Goal: Task Accomplishment & Management: Manage account settings

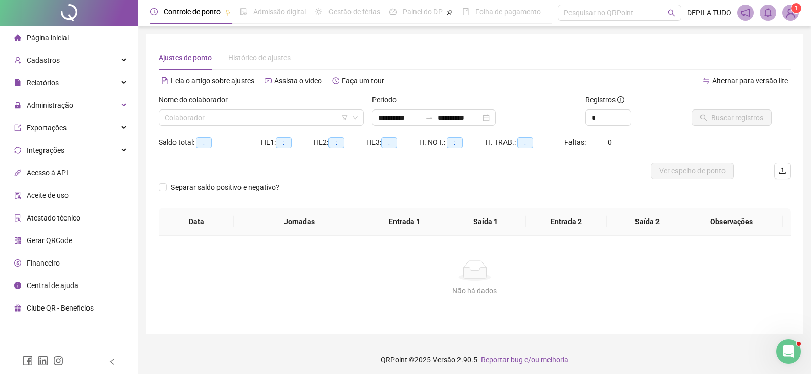
click at [62, 39] on span "Página inicial" at bounding box center [48, 38] width 42 height 8
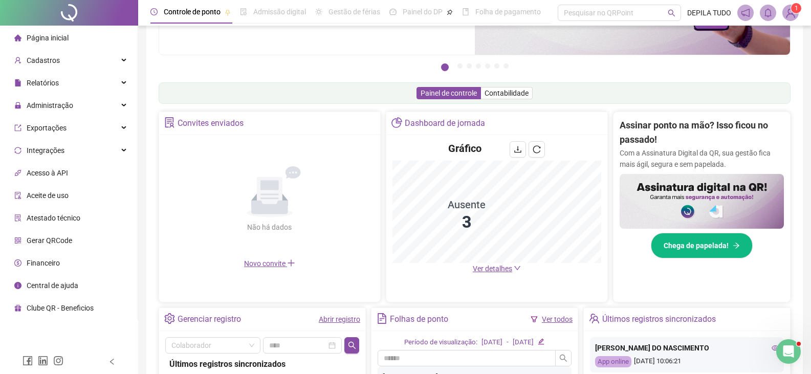
scroll to position [153, 0]
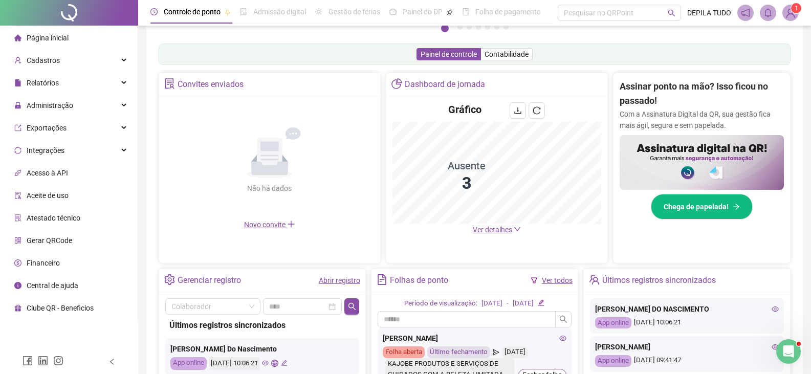
click at [491, 232] on span "Ver detalhes" at bounding box center [492, 230] width 39 height 8
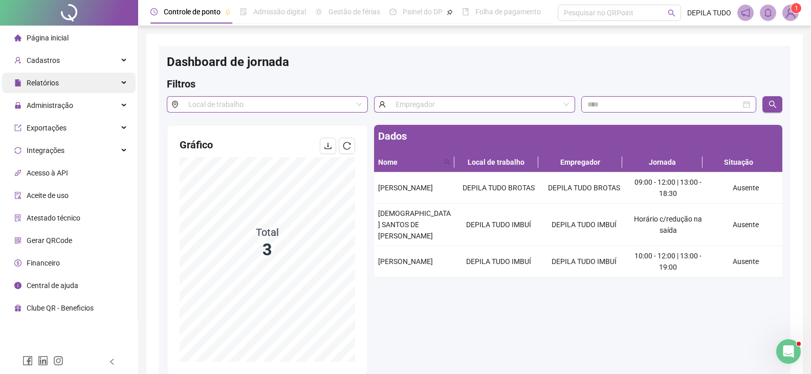
click at [62, 81] on div "Relatórios" at bounding box center [68, 83] width 133 height 20
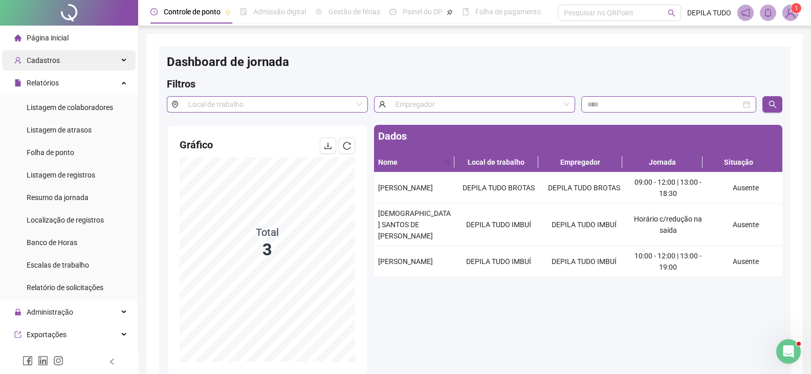
click at [38, 56] on span "Cadastros" at bounding box center [43, 60] width 33 height 8
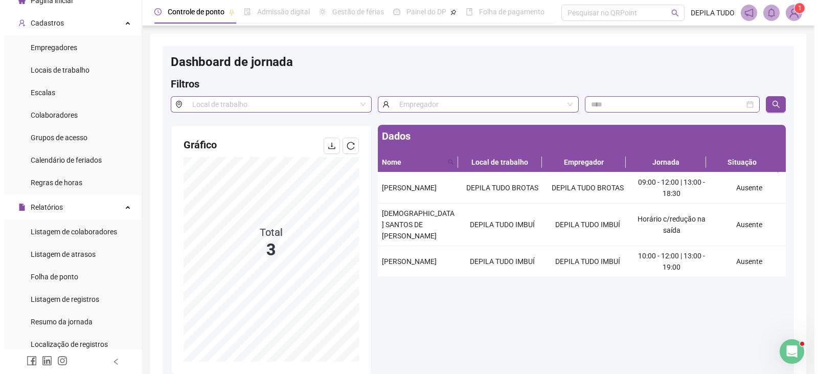
scroll to position [40, 0]
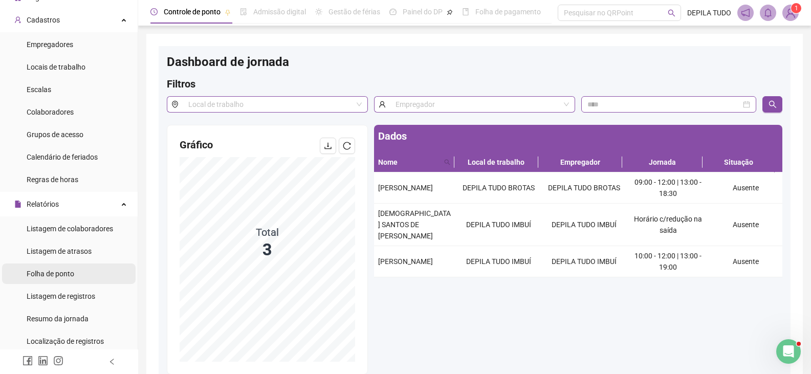
click at [34, 280] on div "Folha de ponto" at bounding box center [51, 273] width 48 height 20
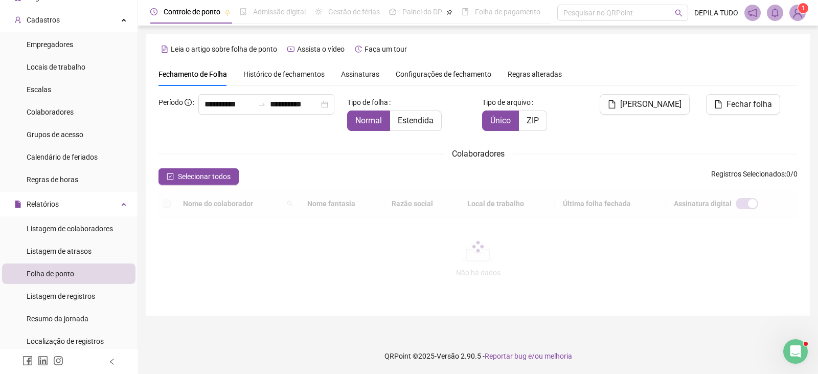
scroll to position [23, 0]
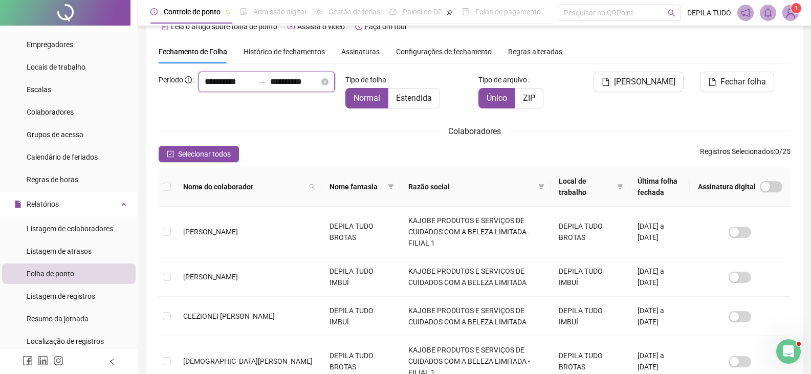
click at [205, 88] on input "**********" at bounding box center [229, 82] width 49 height 12
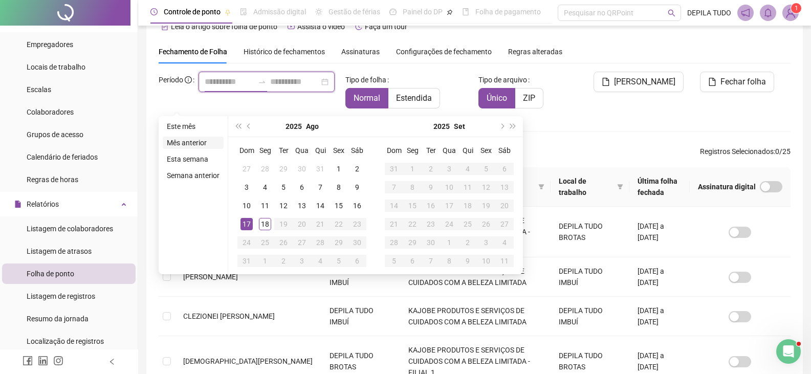
type input "**********"
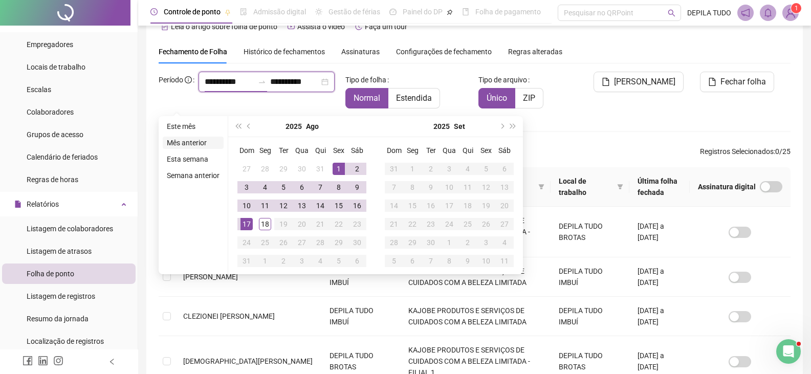
type input "**********"
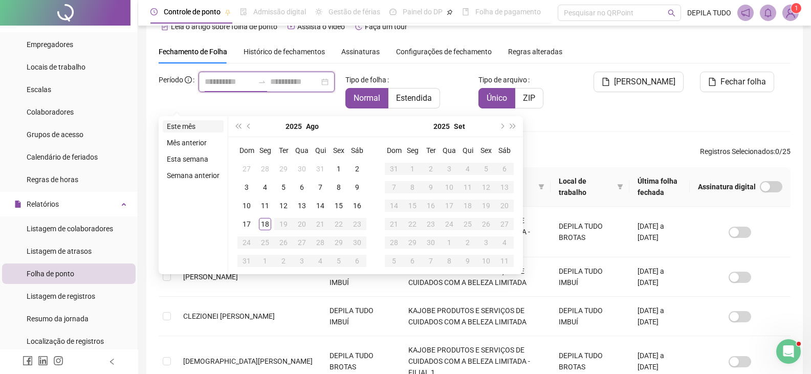
type input "**********"
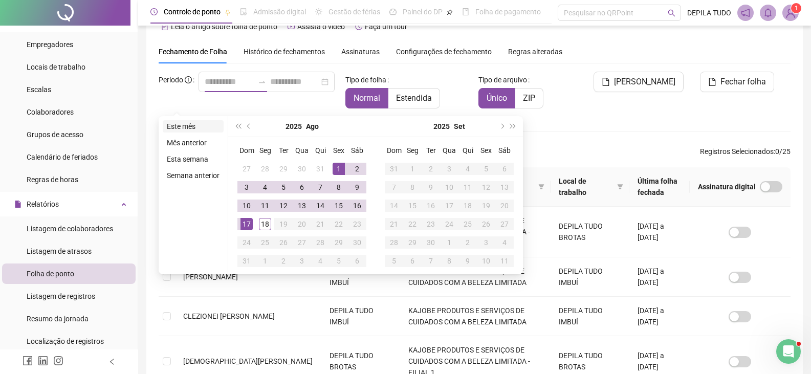
click at [187, 127] on li "Este mês" at bounding box center [193, 126] width 61 height 12
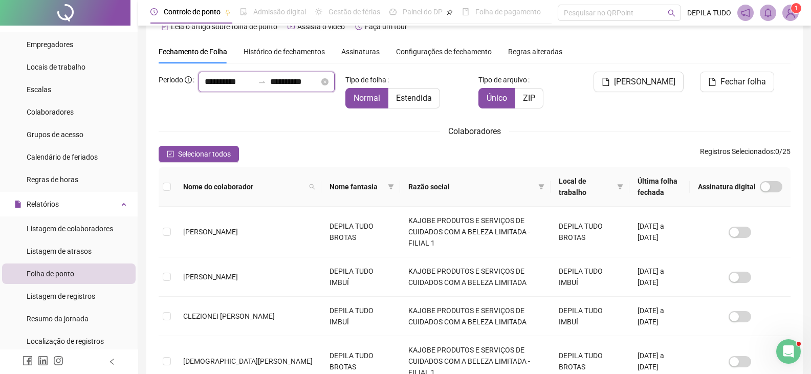
click at [270, 88] on input "**********" at bounding box center [294, 82] width 49 height 12
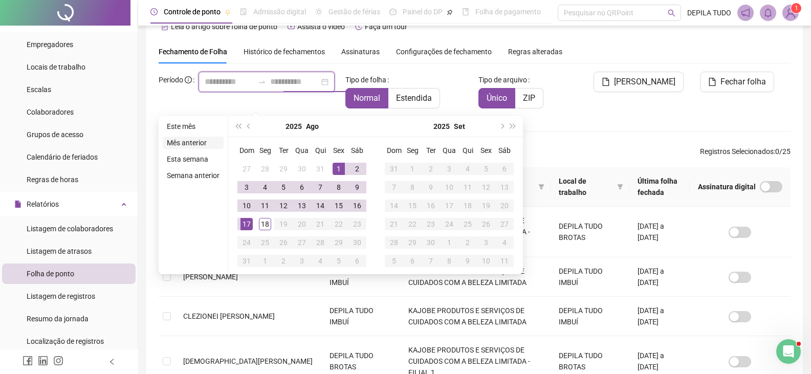
type input "**********"
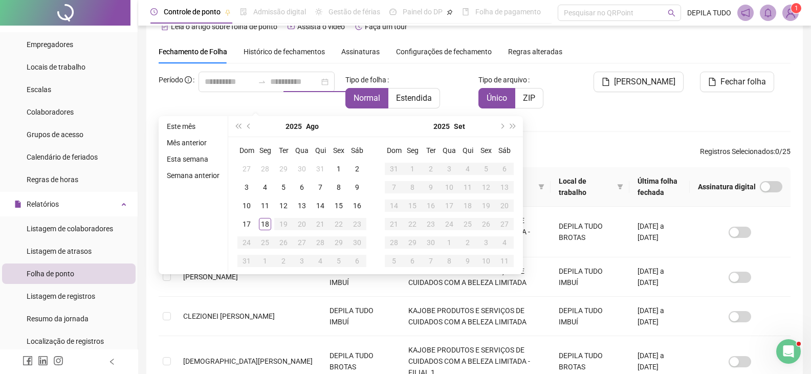
click at [194, 142] on li "Mês anterior" at bounding box center [193, 143] width 61 height 12
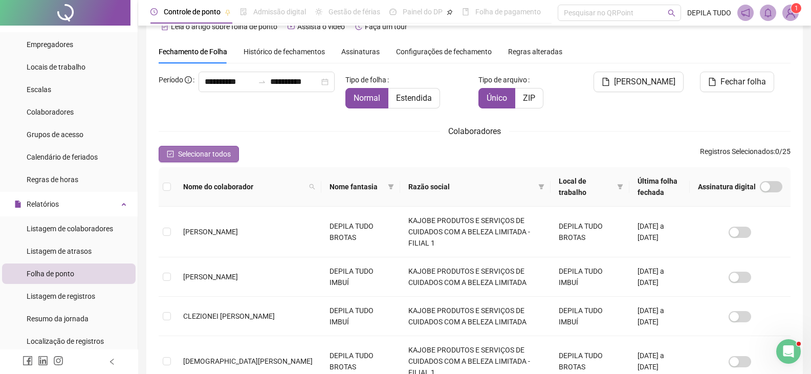
click at [189, 153] on span "Selecionar todos" at bounding box center [204, 153] width 53 height 11
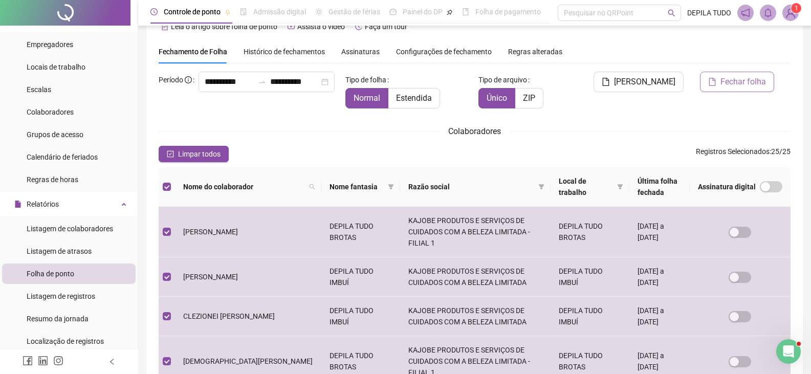
click at [736, 85] on span "Fechar folha" at bounding box center [743, 82] width 46 height 12
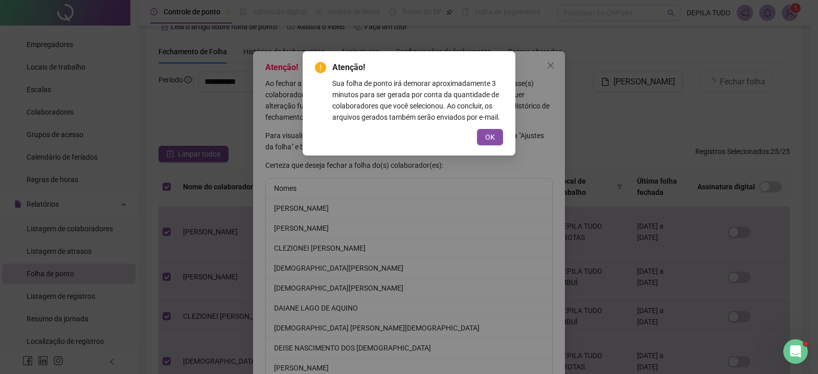
click at [492, 139] on span "OK" at bounding box center [490, 136] width 10 height 11
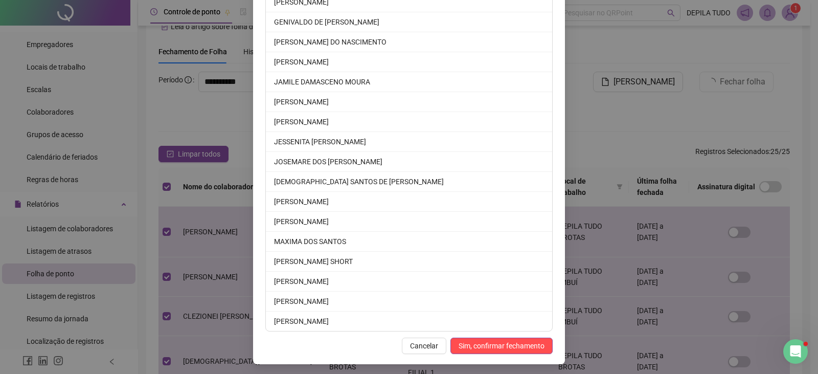
scroll to position [368, 0]
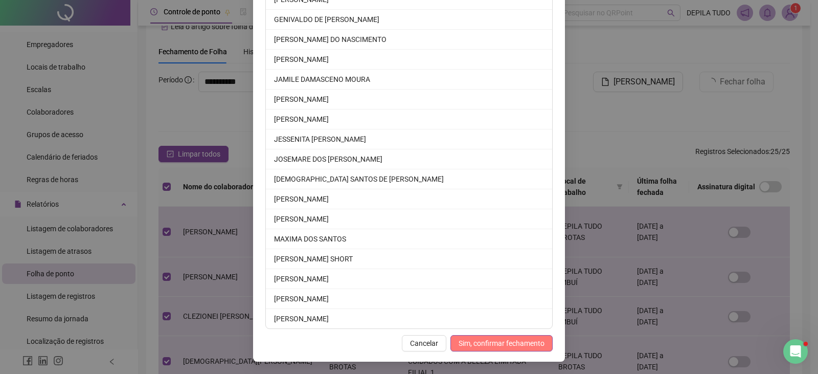
click at [479, 342] on span "Sim, confirmar fechamento" at bounding box center [502, 343] width 86 height 11
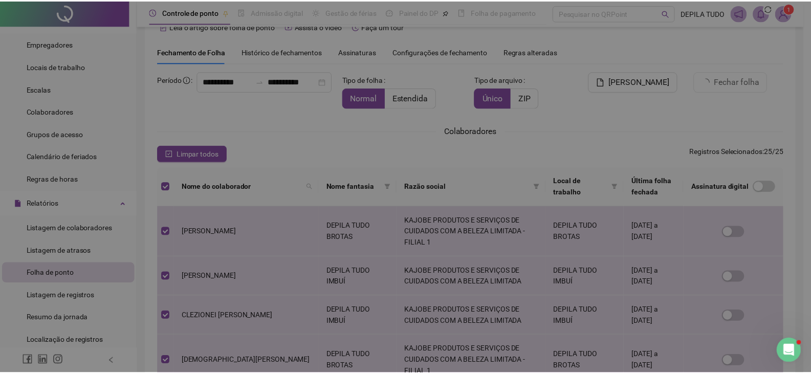
scroll to position [318, 0]
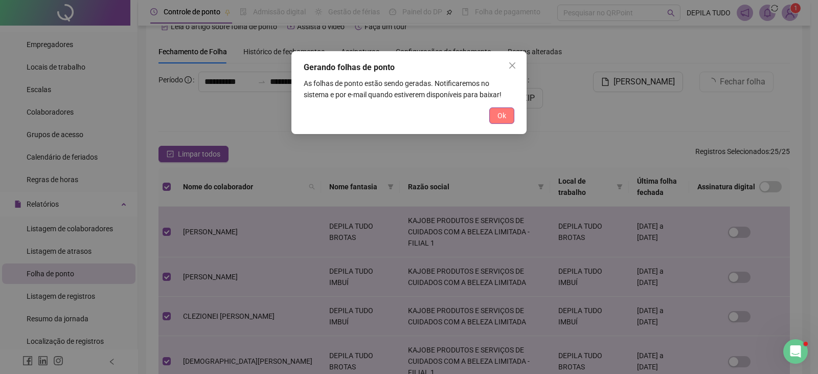
click at [497, 118] on button "Ok" at bounding box center [501, 115] width 25 height 16
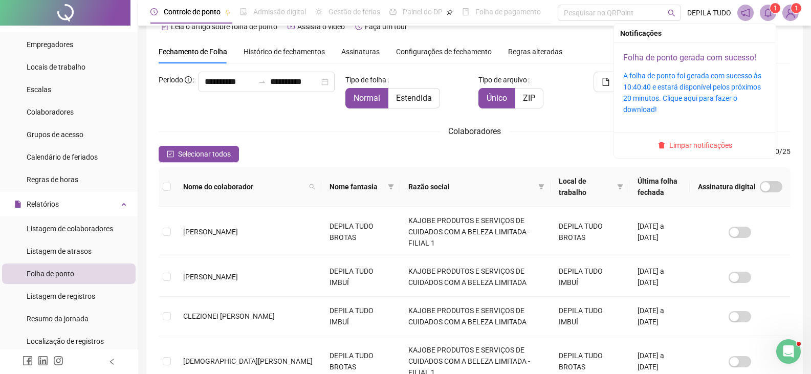
click at [717, 57] on link "Folha de ponto gerada com sucesso!" at bounding box center [689, 58] width 133 height 10
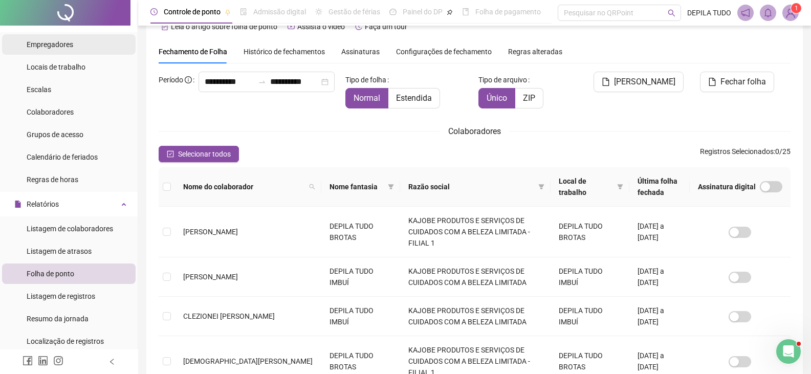
click at [41, 42] on span "Empregadores" at bounding box center [50, 44] width 47 height 8
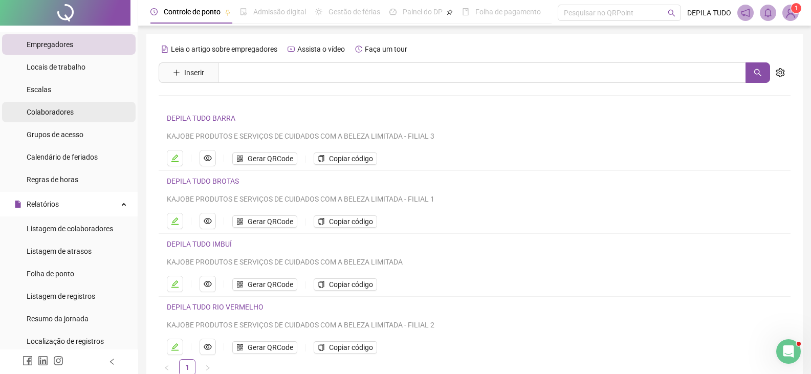
click at [50, 113] on span "Colaboradores" at bounding box center [50, 112] width 47 height 8
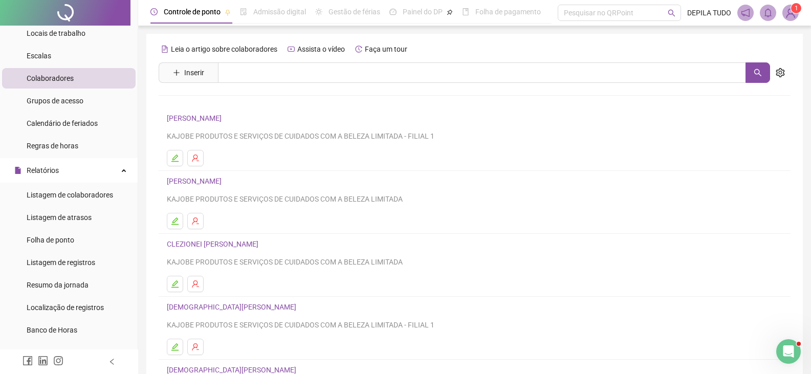
scroll to position [97, 0]
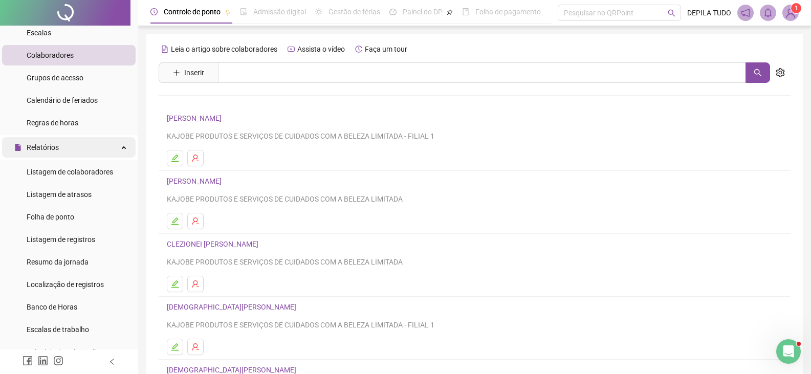
click at [70, 153] on div "Relatórios" at bounding box center [68, 147] width 133 height 20
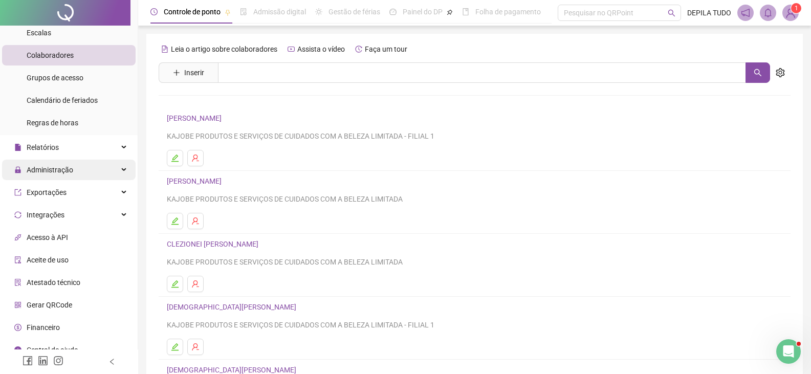
click at [60, 169] on span "Administração" at bounding box center [50, 170] width 47 height 8
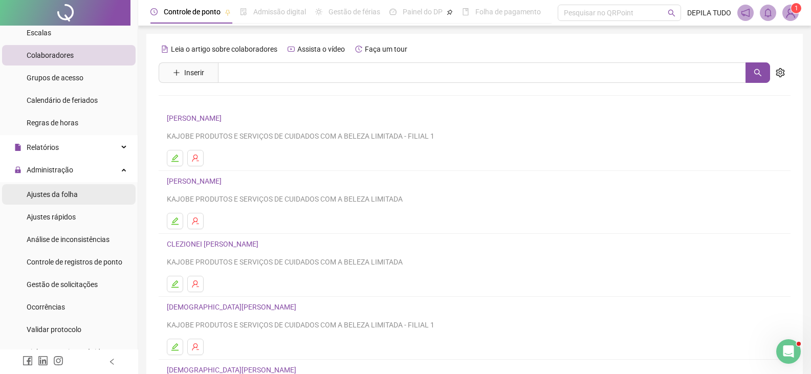
click at [58, 194] on span "Ajustes da folha" at bounding box center [52, 194] width 51 height 8
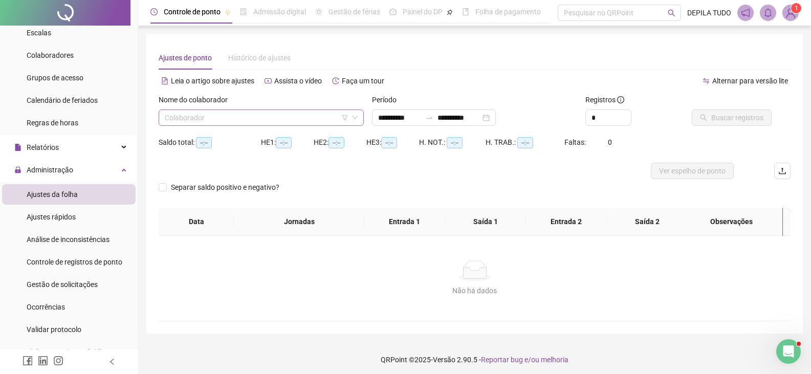
click at [264, 116] on input "search" at bounding box center [257, 117] width 184 height 15
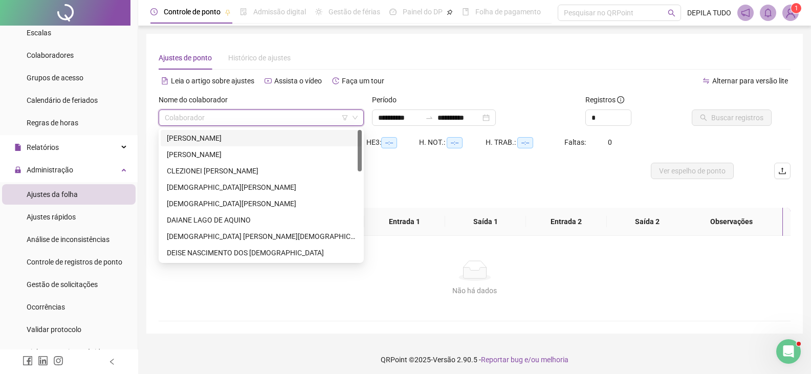
type input "**********"
drag, startPoint x: 235, startPoint y: 153, endPoint x: 226, endPoint y: 152, distance: 9.8
click at [226, 152] on div "[PERSON_NAME]" at bounding box center [261, 154] width 189 height 11
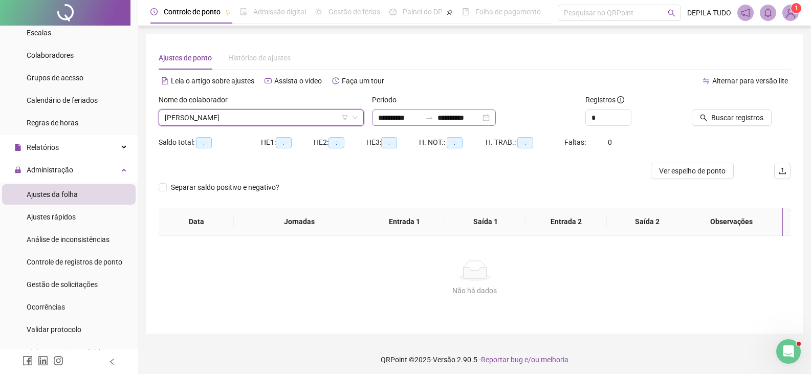
click at [496, 118] on div "**********" at bounding box center [434, 117] width 124 height 16
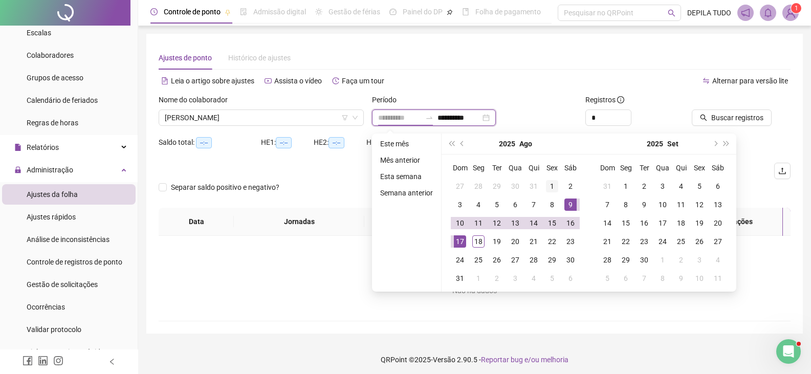
type input "**********"
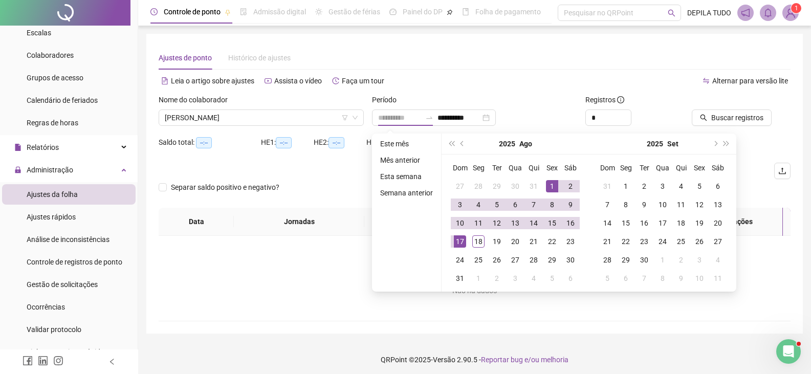
click at [553, 186] on div "1" at bounding box center [552, 186] width 12 height 12
type input "**********"
click at [482, 240] on div "18" at bounding box center [478, 241] width 12 height 12
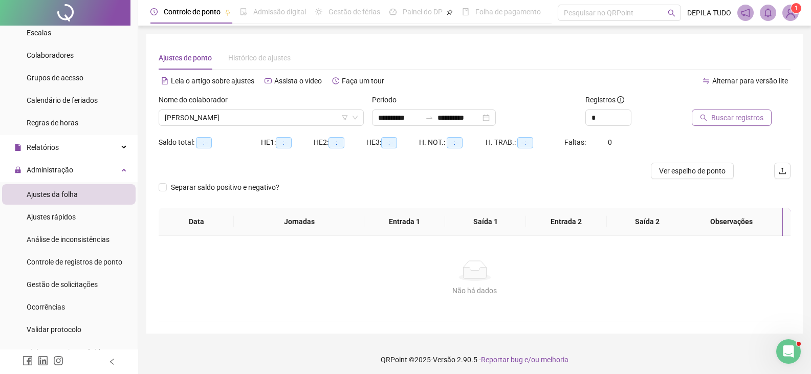
click at [724, 117] on span "Buscar registros" at bounding box center [737, 117] width 52 height 11
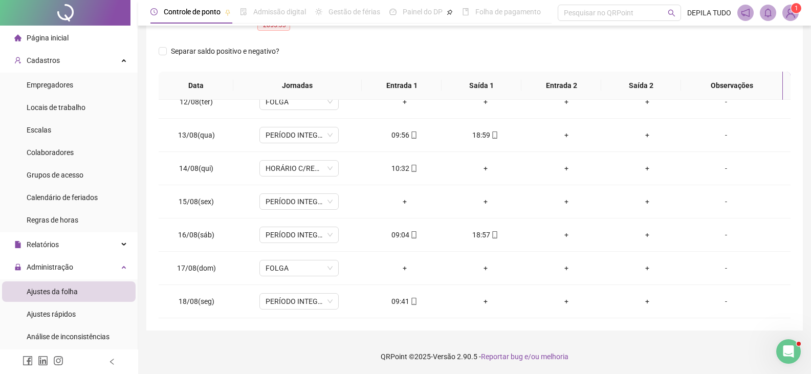
click at [49, 40] on span "Página inicial" at bounding box center [48, 38] width 42 height 8
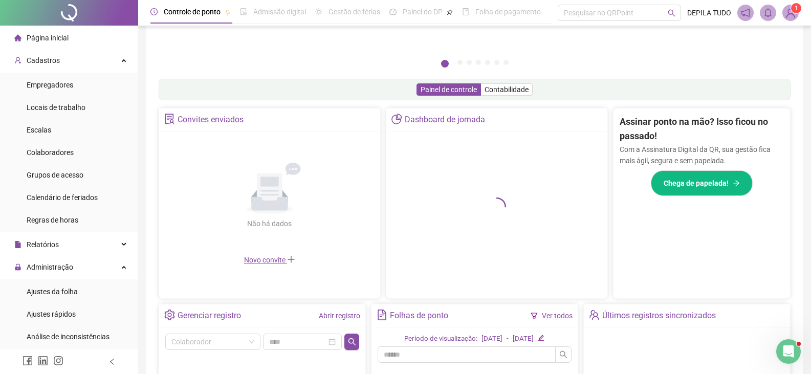
scroll to position [155, 0]
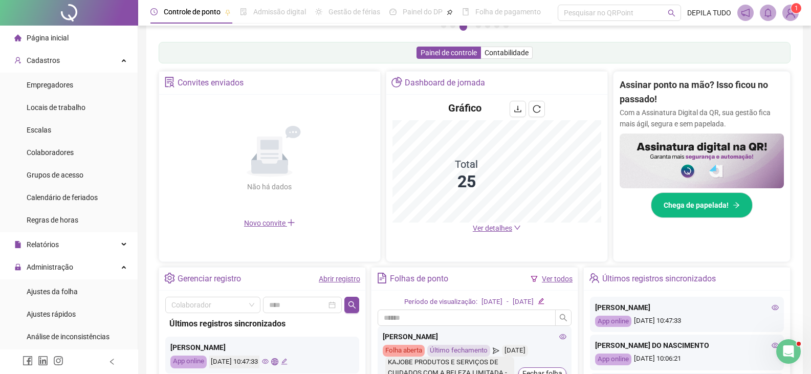
click at [488, 227] on span "Ver detalhes" at bounding box center [492, 228] width 39 height 8
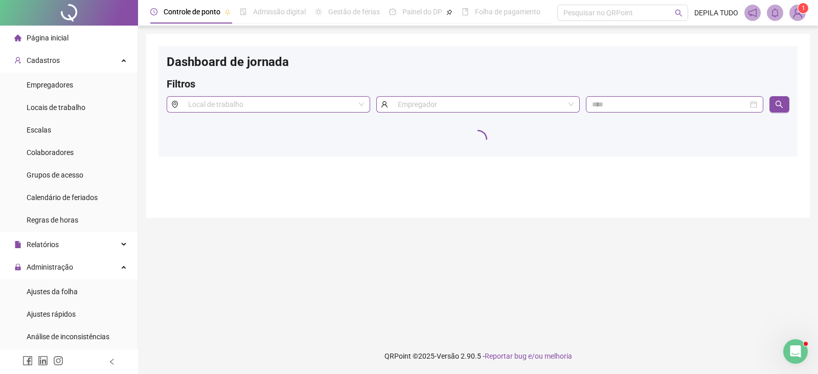
click at [51, 39] on span "Página inicial" at bounding box center [48, 38] width 42 height 8
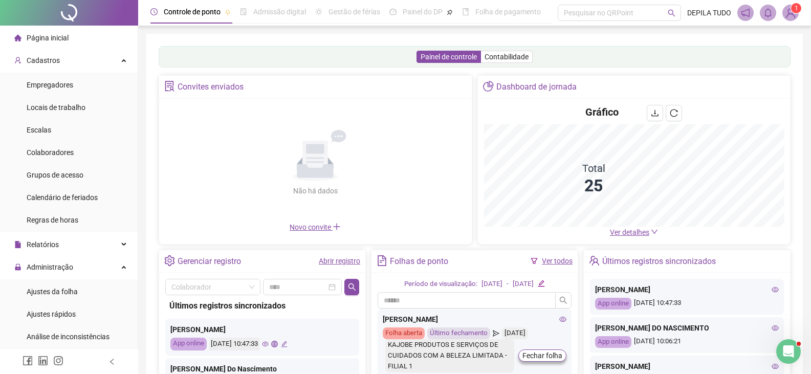
click at [609, 230] on div "Ver detalhes" at bounding box center [634, 232] width 300 height 11
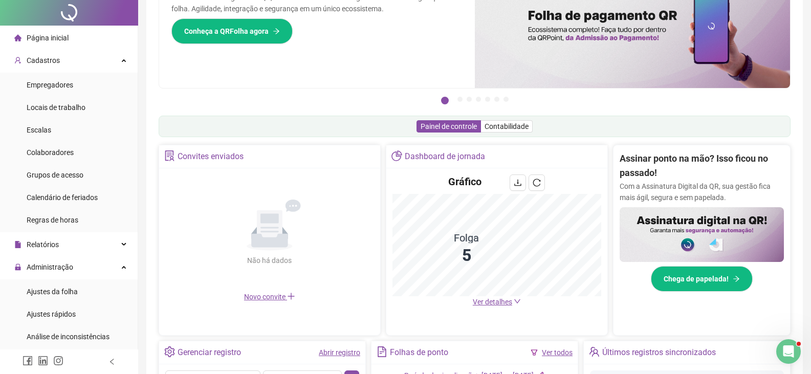
scroll to position [153, 0]
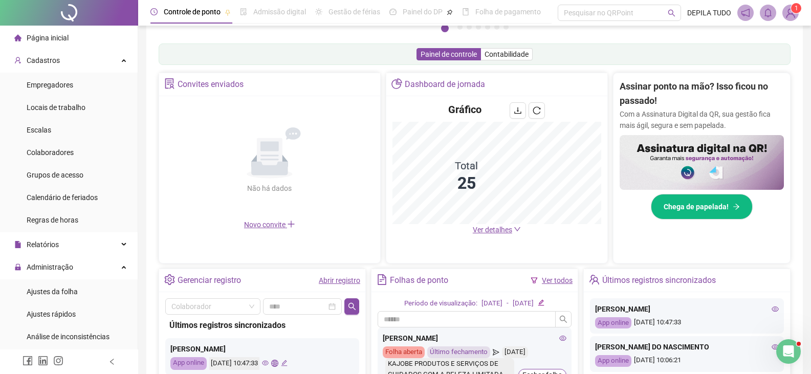
click at [498, 229] on span "Ver detalhes" at bounding box center [492, 230] width 39 height 8
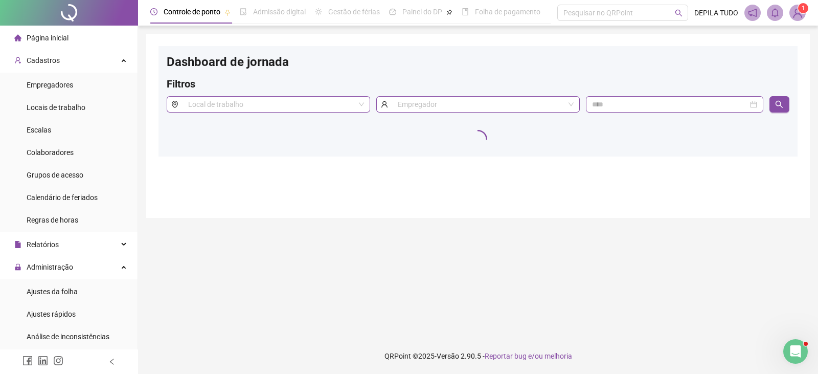
click at [41, 39] on span "Página inicial" at bounding box center [48, 38] width 42 height 8
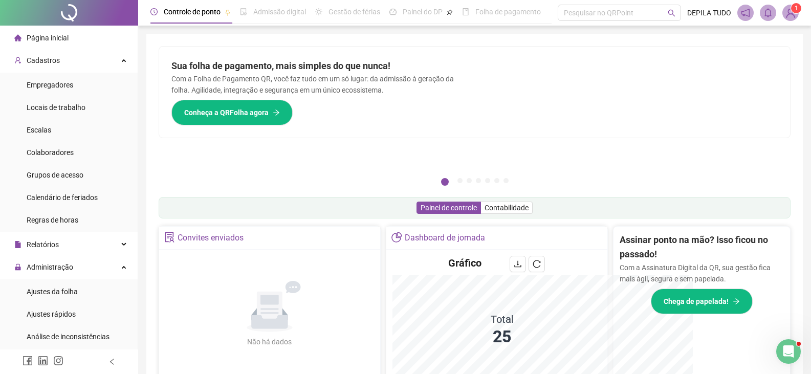
drag, startPoint x: 613, startPoint y: 226, endPoint x: 618, endPoint y: 203, distance: 24.1
click at [618, 203] on div "Painel de controle Contabilidade" at bounding box center [475, 207] width 632 height 21
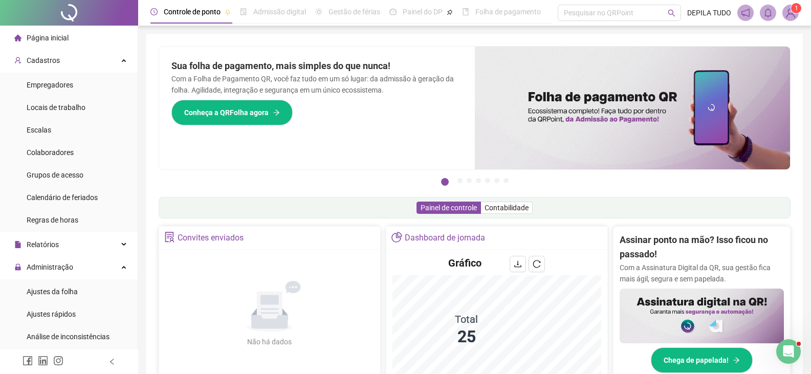
click at [618, 203] on div "Painel de controle Contabilidade" at bounding box center [475, 207] width 632 height 21
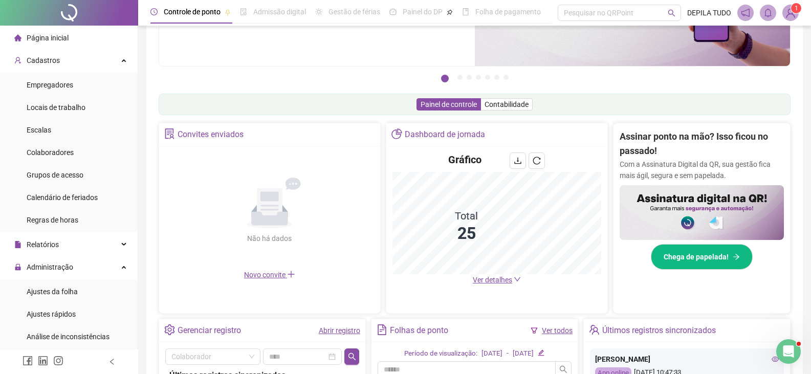
scroll to position [205, 0]
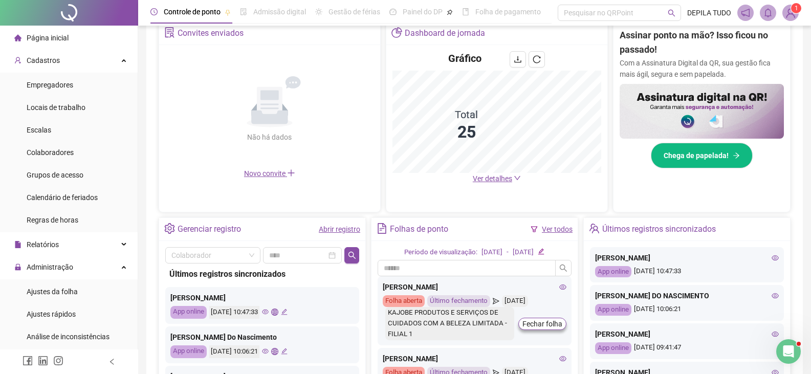
click at [485, 176] on span "Ver detalhes" at bounding box center [492, 178] width 39 height 8
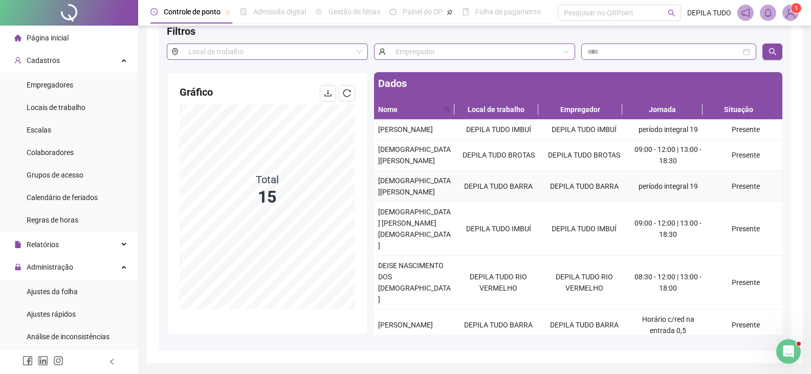
scroll to position [35, 0]
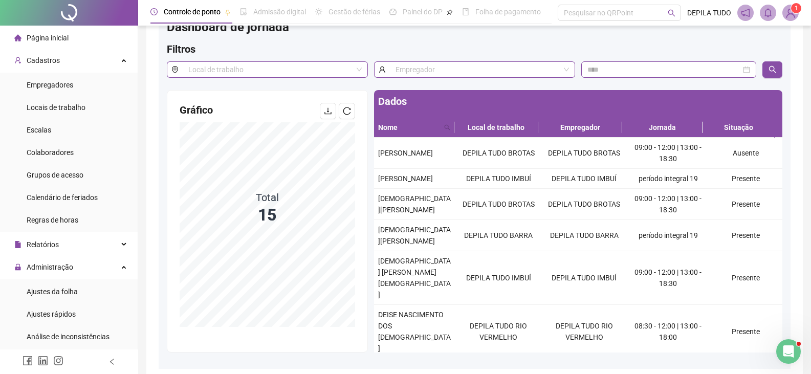
click at [50, 39] on span "Página inicial" at bounding box center [48, 38] width 42 height 8
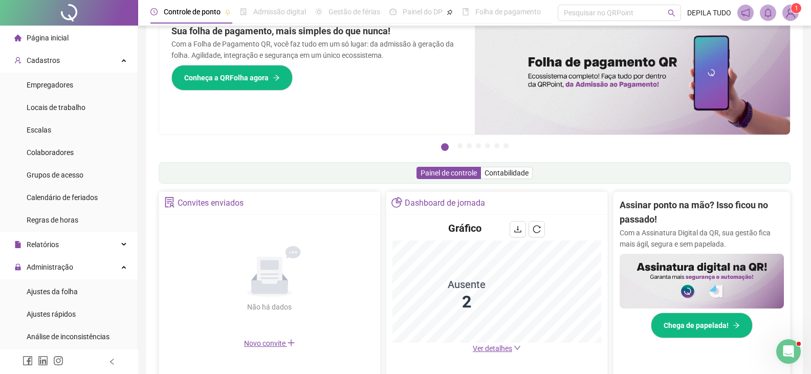
scroll to position [86, 0]
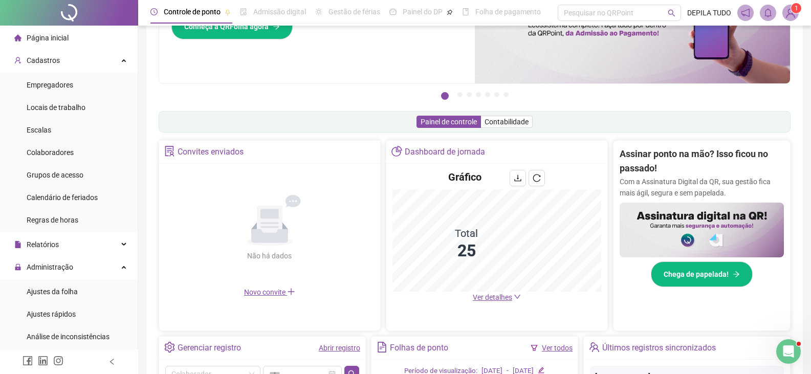
click at [493, 297] on span "Ver detalhes" at bounding box center [492, 297] width 39 height 8
